Goal: Task Accomplishment & Management: Manage account settings

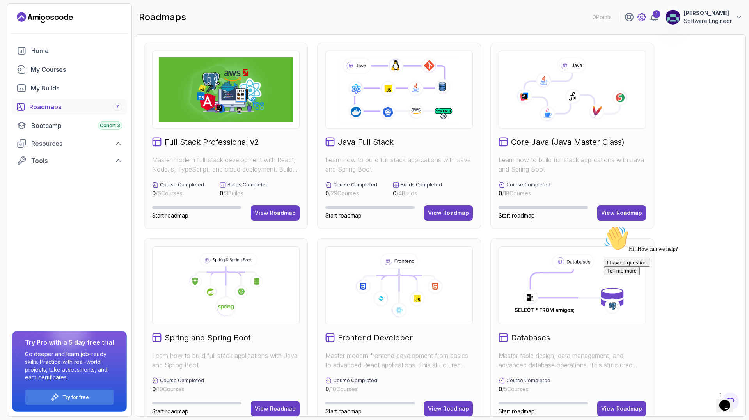
click at [640, 16] on icon at bounding box center [641, 16] width 9 height 9
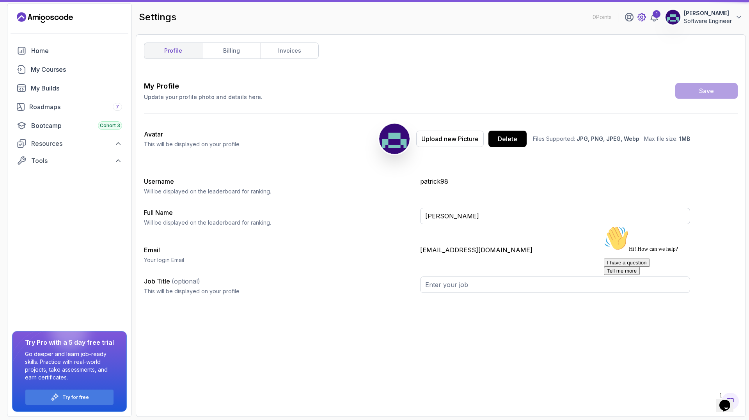
type input "Software Engineer"
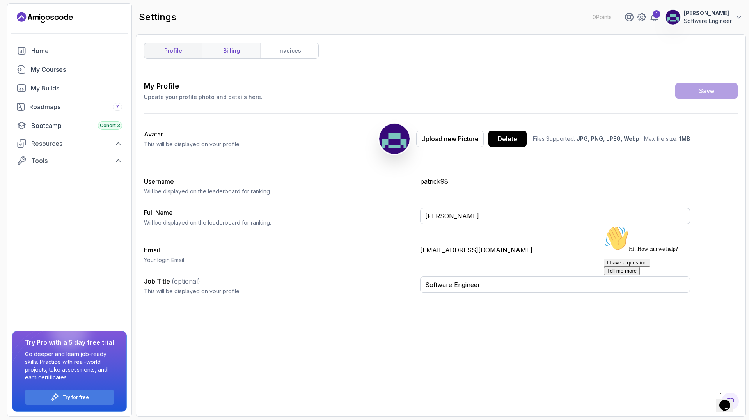
click at [231, 51] on link "billing" at bounding box center [231, 51] width 58 height 16
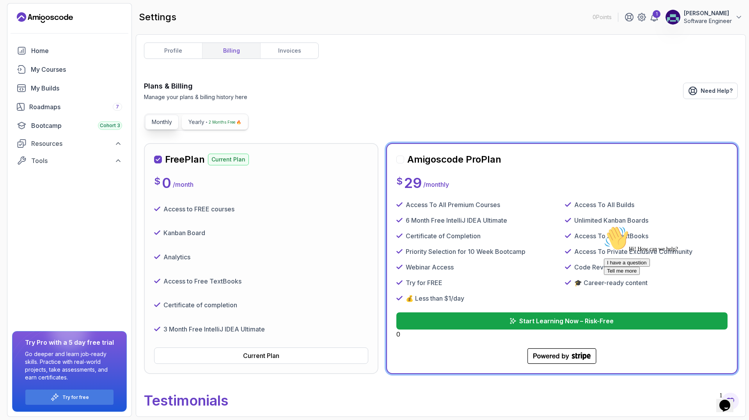
click at [207, 123] on div "2 Months Free 🔥" at bounding box center [223, 122] width 35 height 8
click at [166, 122] on p "Monthly" at bounding box center [162, 122] width 20 height 8
click at [207, 121] on div "2 Months Free 🔥" at bounding box center [223, 122] width 35 height 8
click at [400, 159] on div at bounding box center [400, 160] width 8 height 8
